Goal: Navigation & Orientation: Find specific page/section

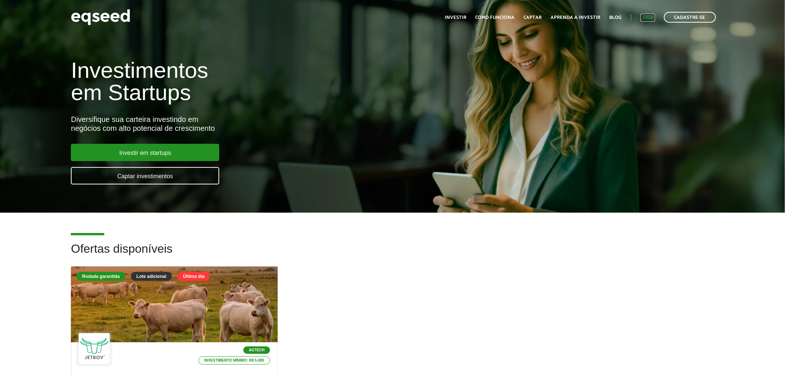
click at [654, 17] on link "Login" at bounding box center [648, 17] width 14 height 5
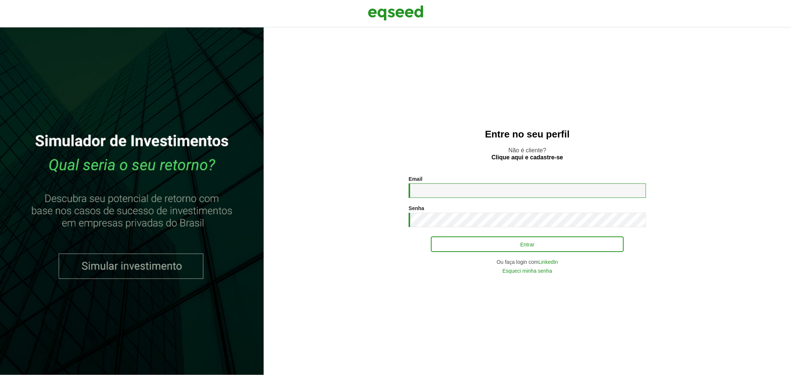
type input "**********"
click at [461, 243] on button "Entrar" at bounding box center [527, 244] width 193 height 14
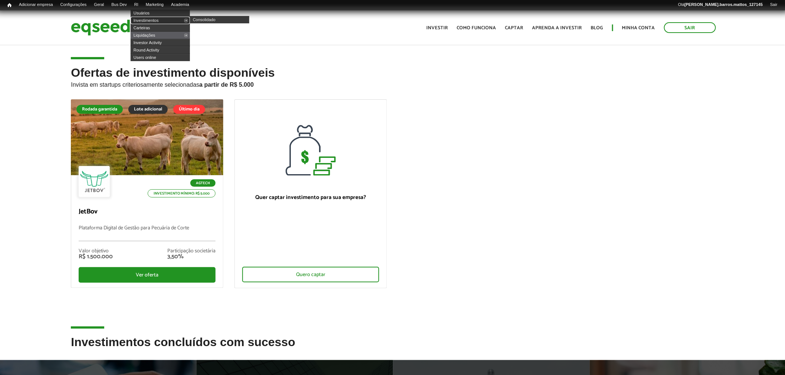
click at [151, 19] on link "Investimentos" at bounding box center [160, 20] width 59 height 7
